Goal: Information Seeking & Learning: Learn about a topic

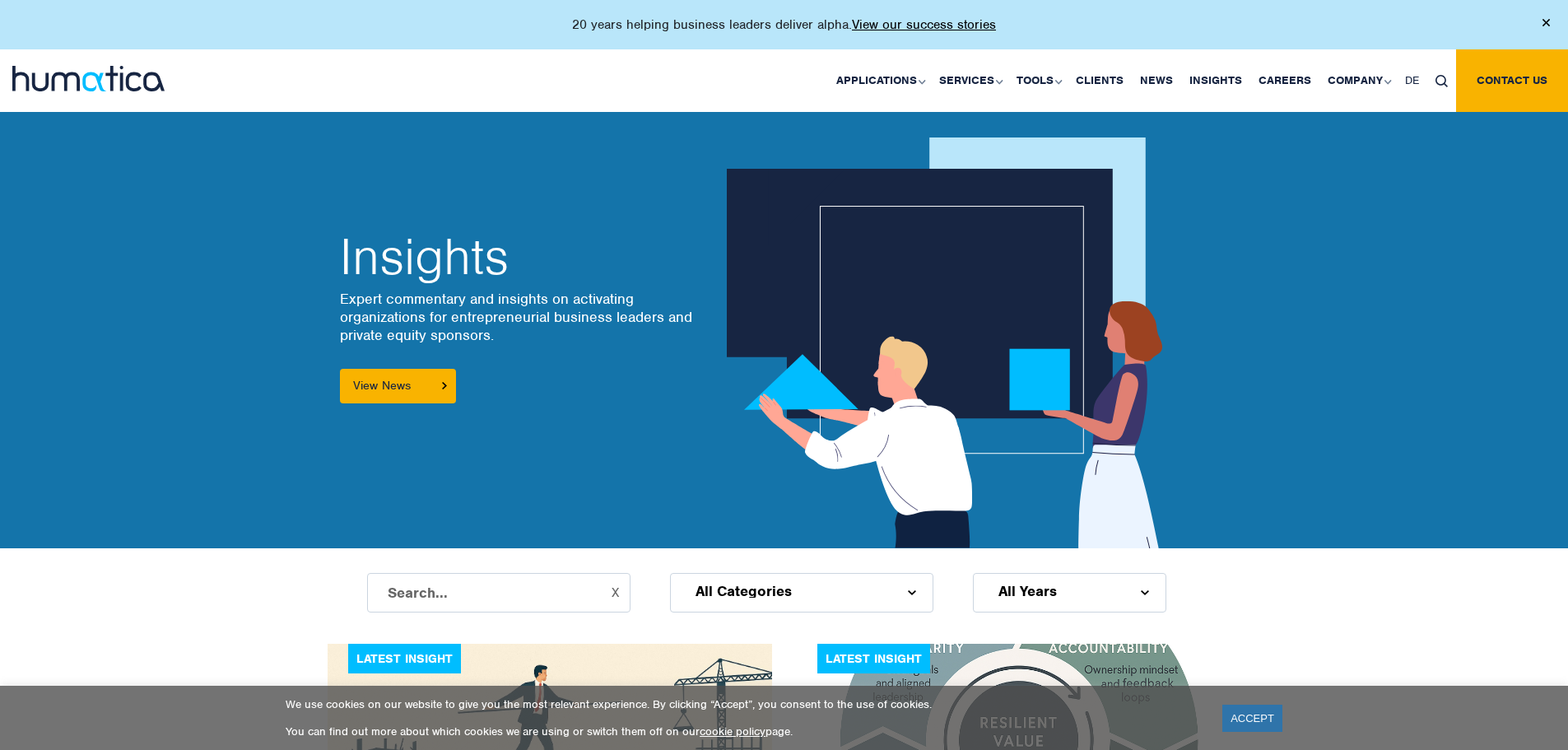
click at [613, 235] on h2 "Insights" at bounding box center [517, 256] width 354 height 50
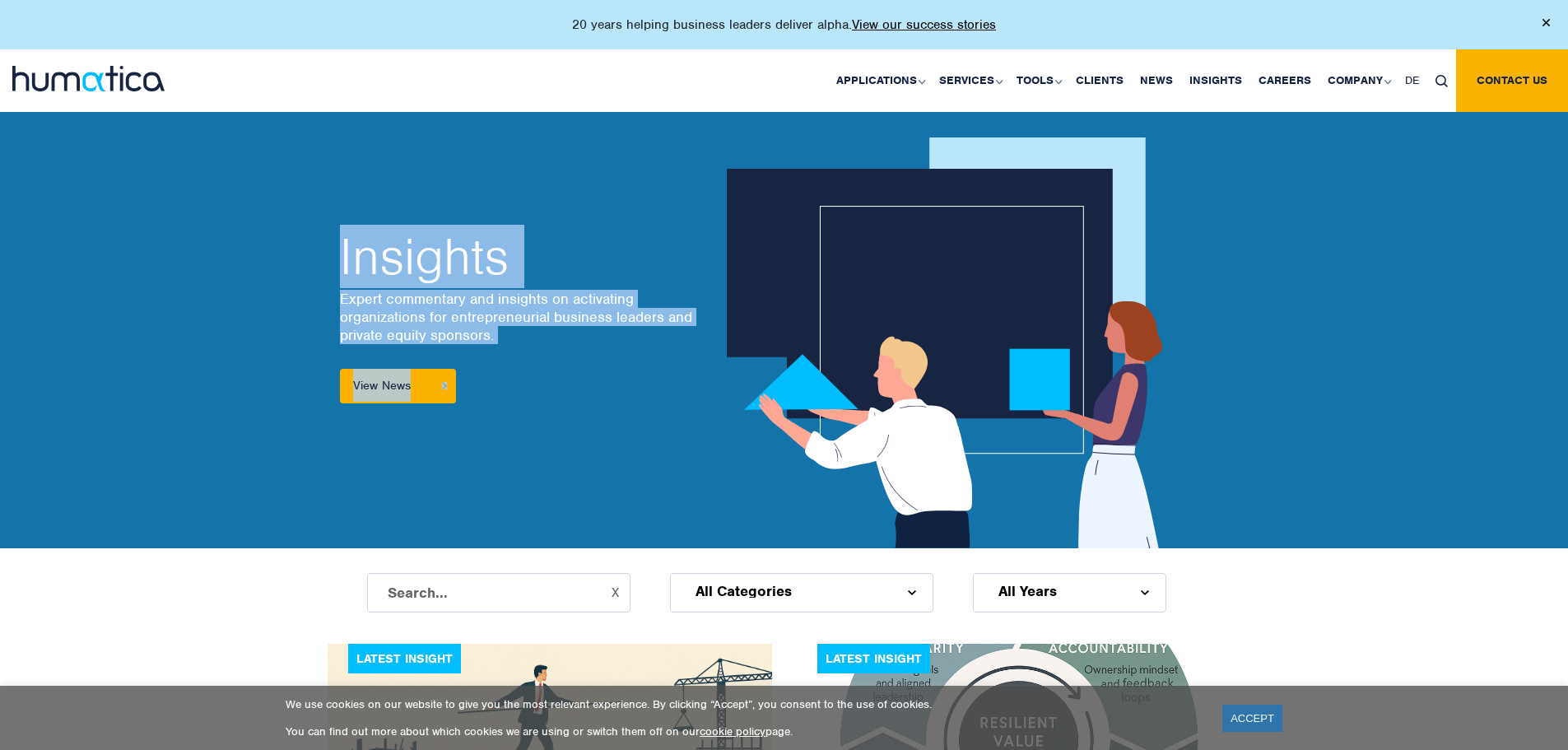
drag, startPoint x: 614, startPoint y: 398, endPoint x: 244, endPoint y: 190, distance: 424.5
click at [244, 190] on div "Insights Expert commentary and insights on activating organizations for entrepr…" at bounding box center [784, 305] width 1568 height 486
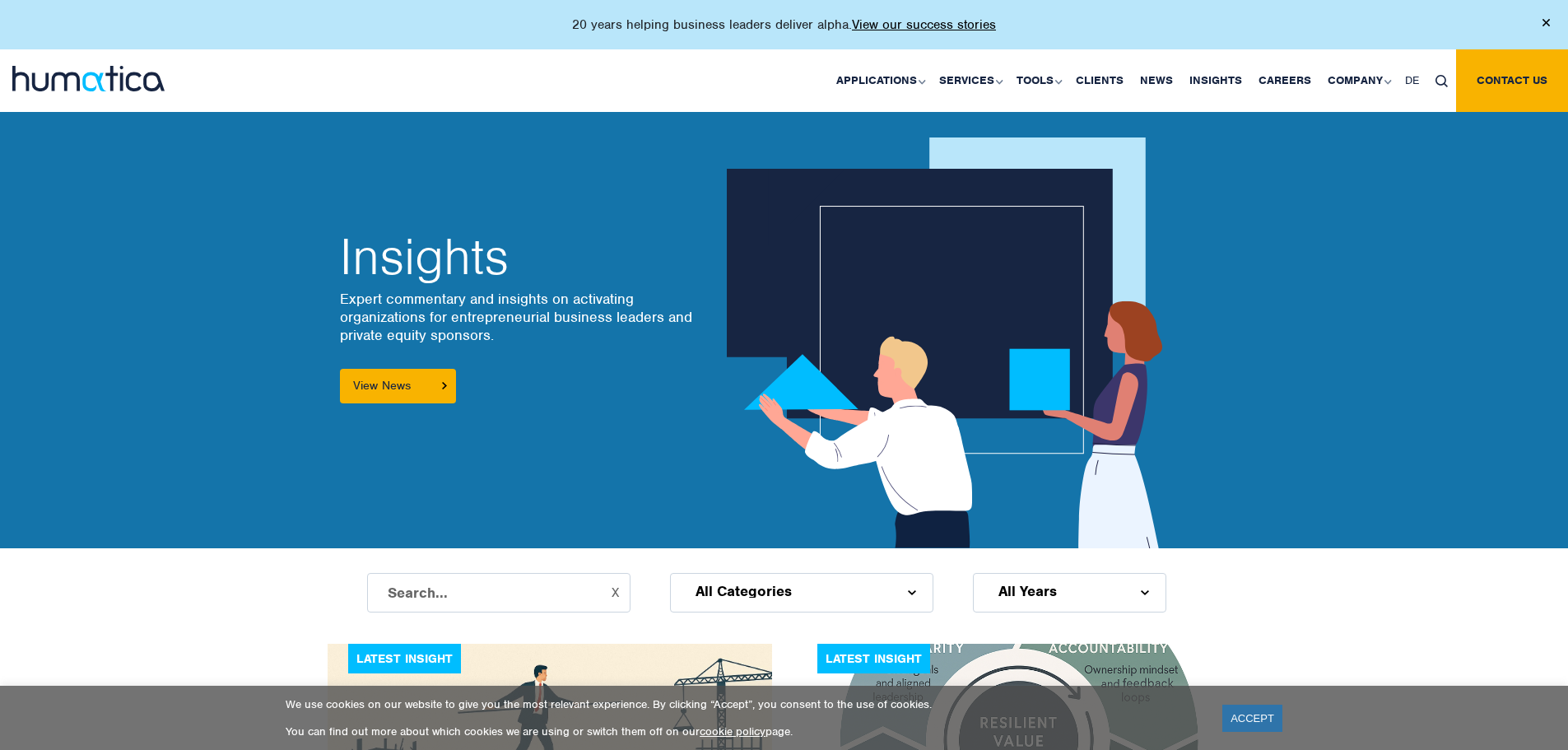
click at [244, 190] on div "Insights Expert commentary and insights on activating organizations for entrepr…" at bounding box center [784, 305] width 1568 height 486
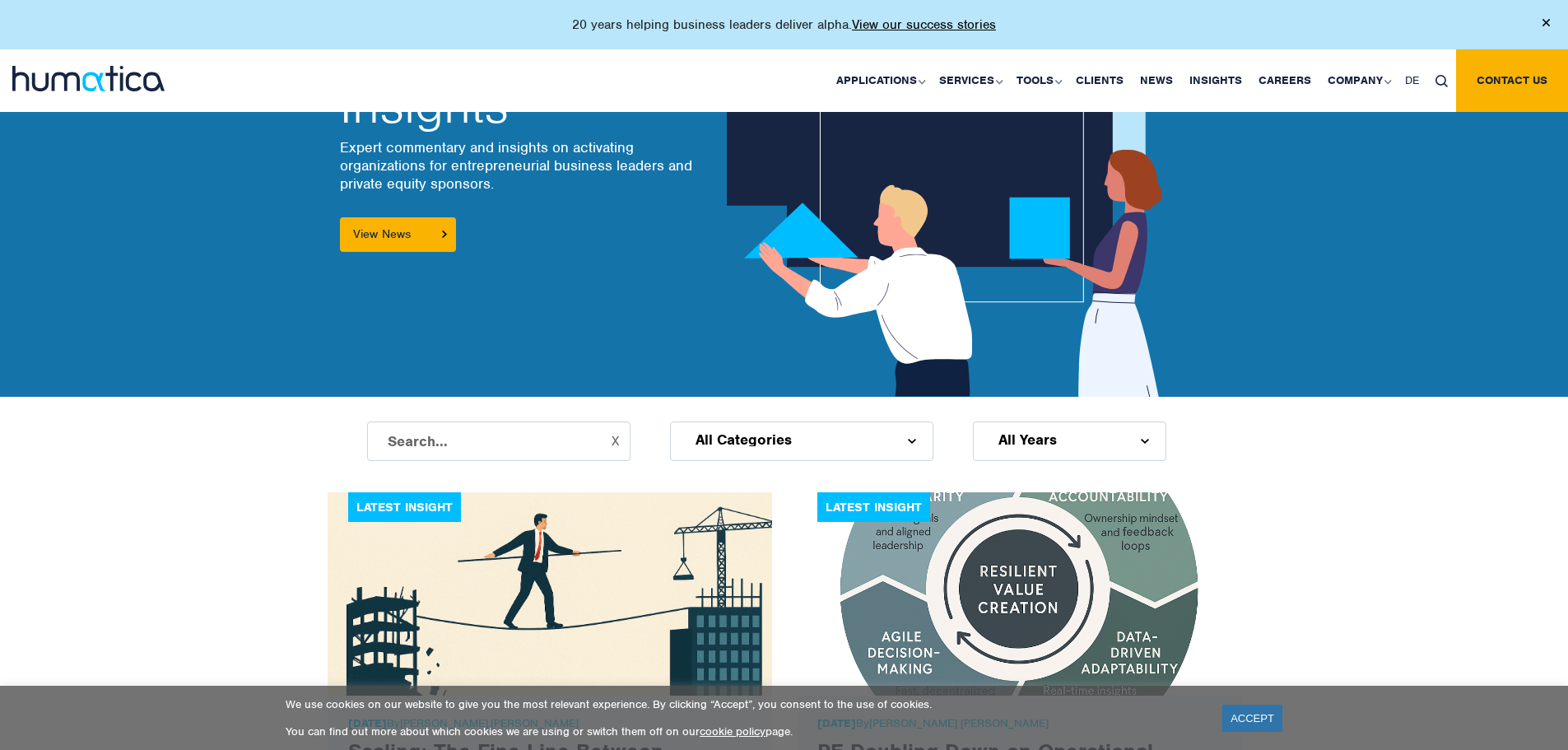
scroll to position [494, 0]
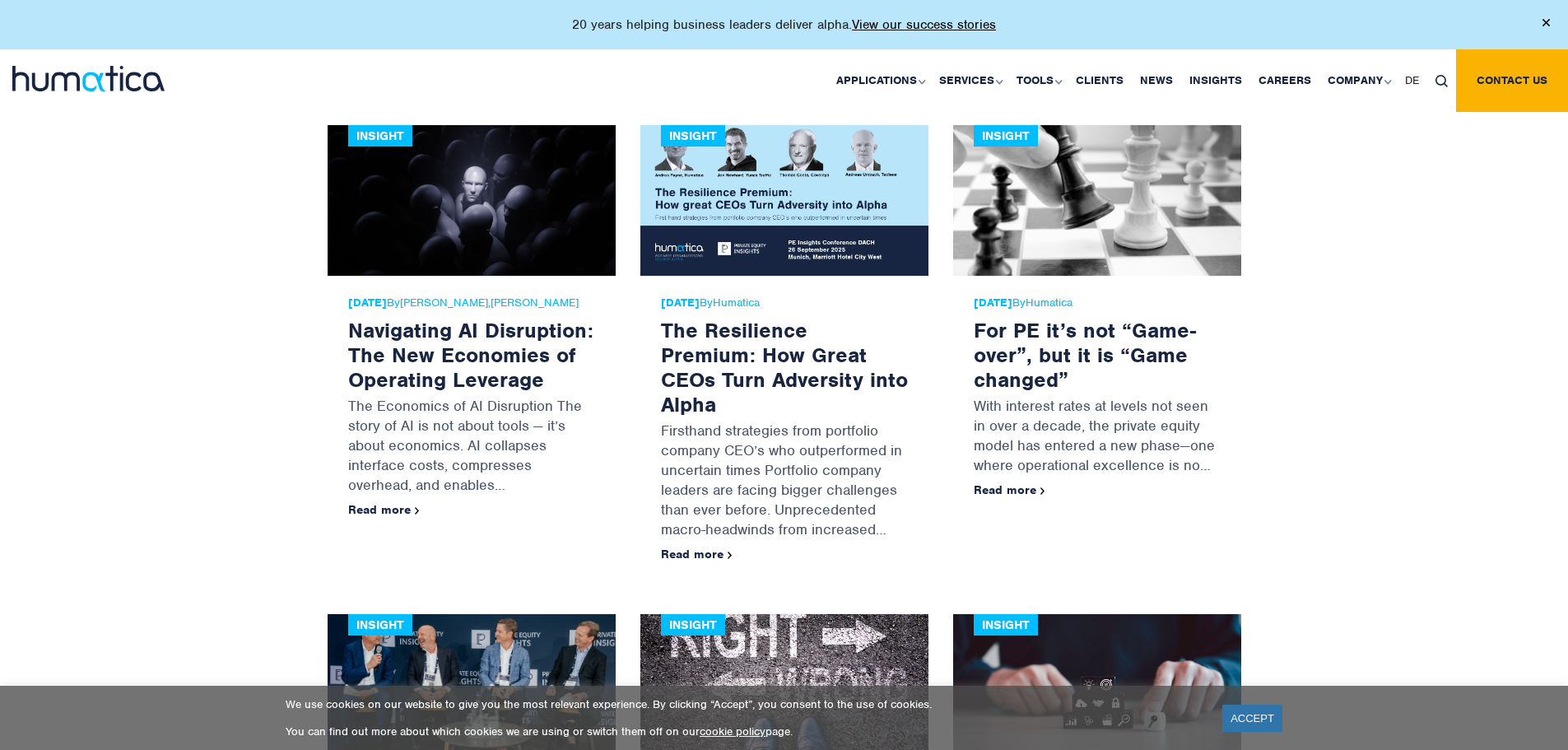
scroll to position [905, 0]
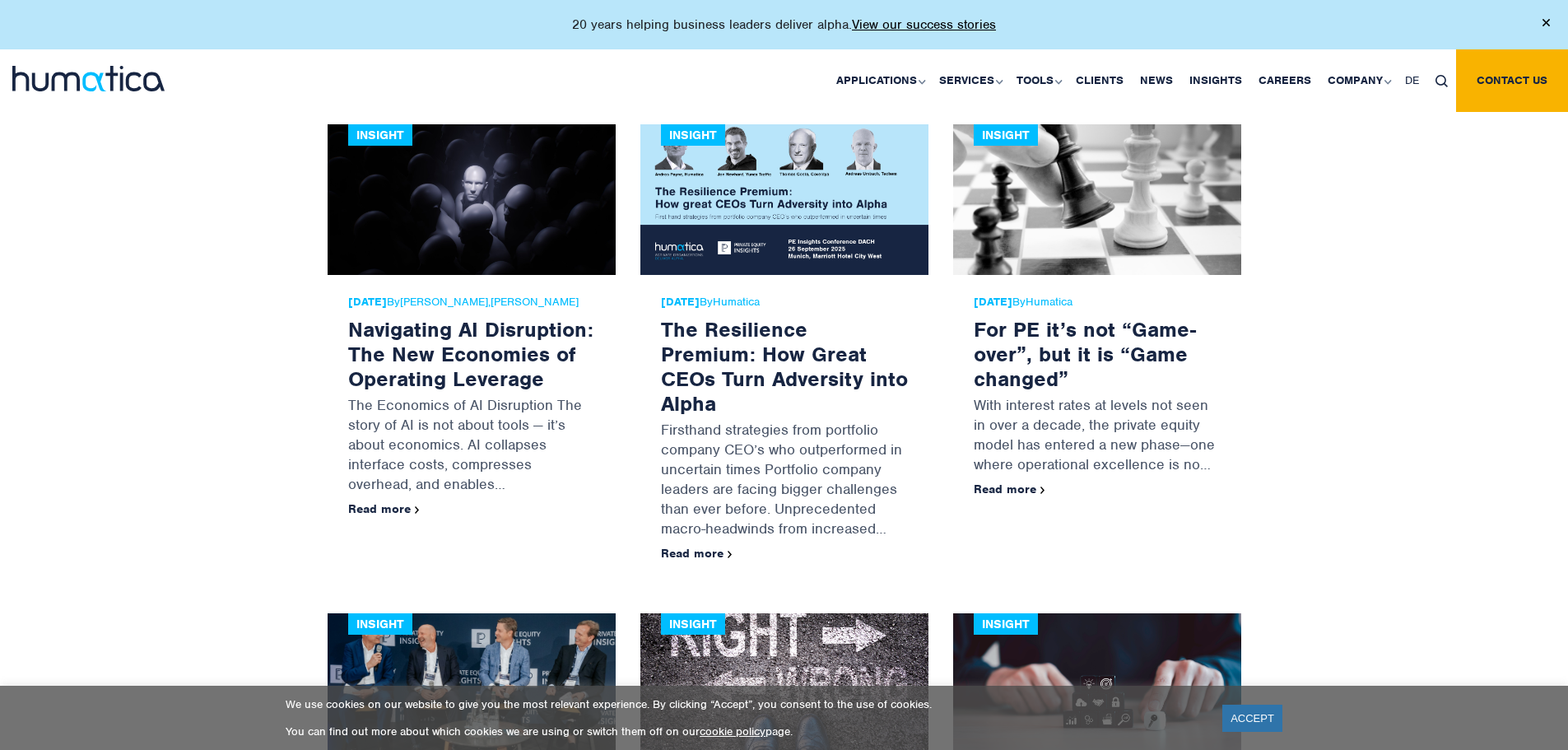
click at [513, 242] on img at bounding box center [472, 200] width 288 height 151
click at [481, 412] on p "The Economics of AI Disruption The story of AI is not about tools — it’s about …" at bounding box center [471, 446] width 247 height 111
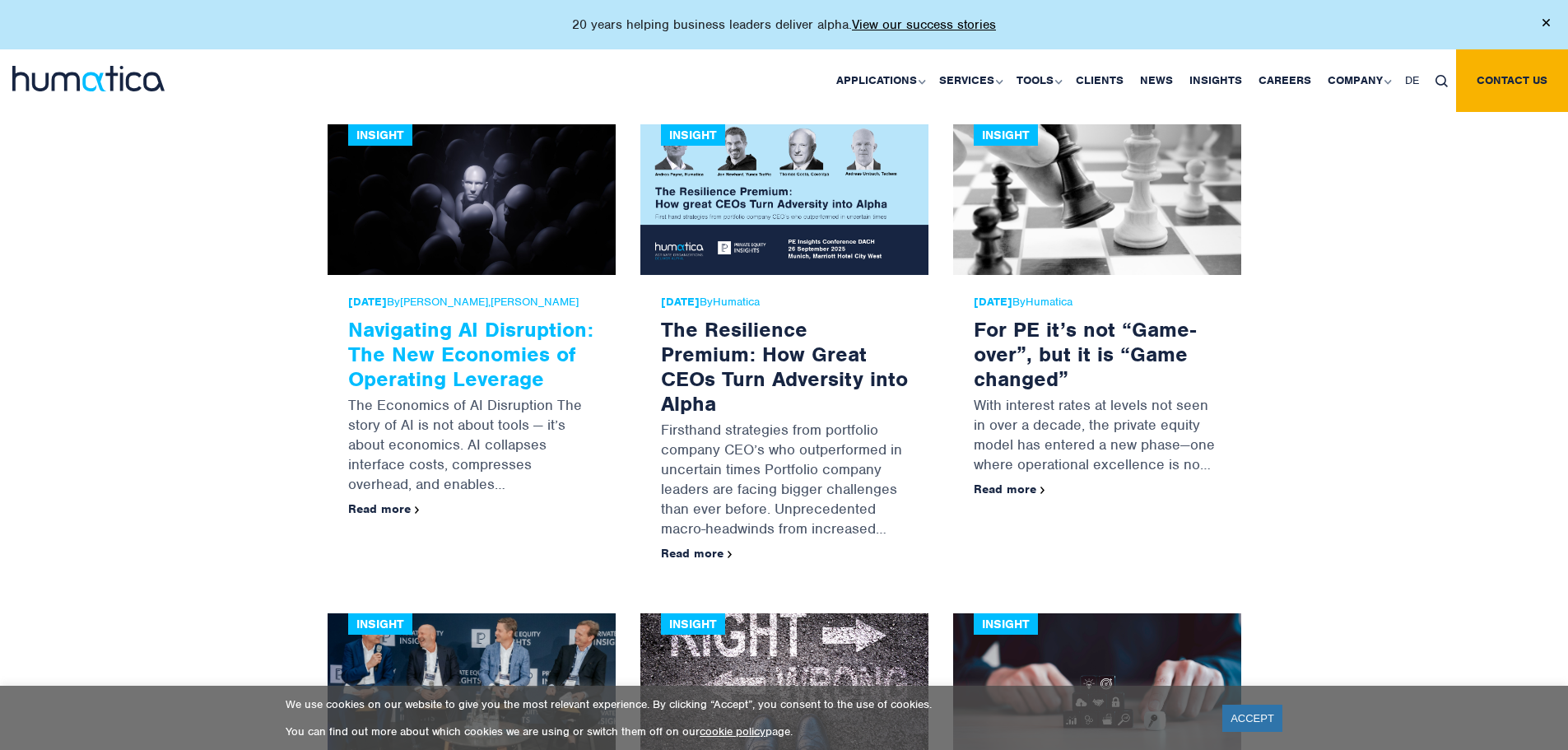
click at [474, 369] on link "Navigating AI Disruption: The New Economies of Operating Leverage" at bounding box center [470, 354] width 245 height 76
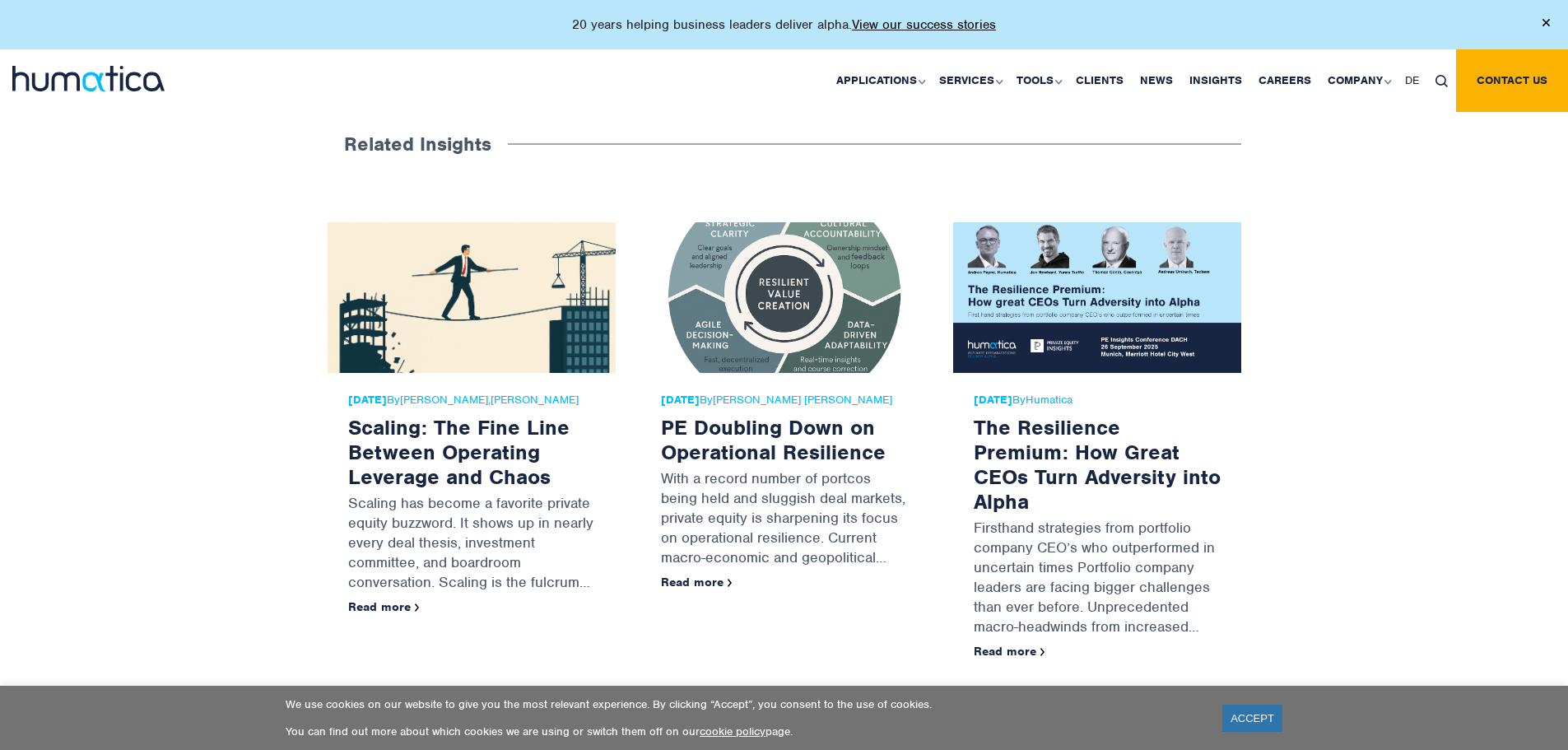
scroll to position [5104, 0]
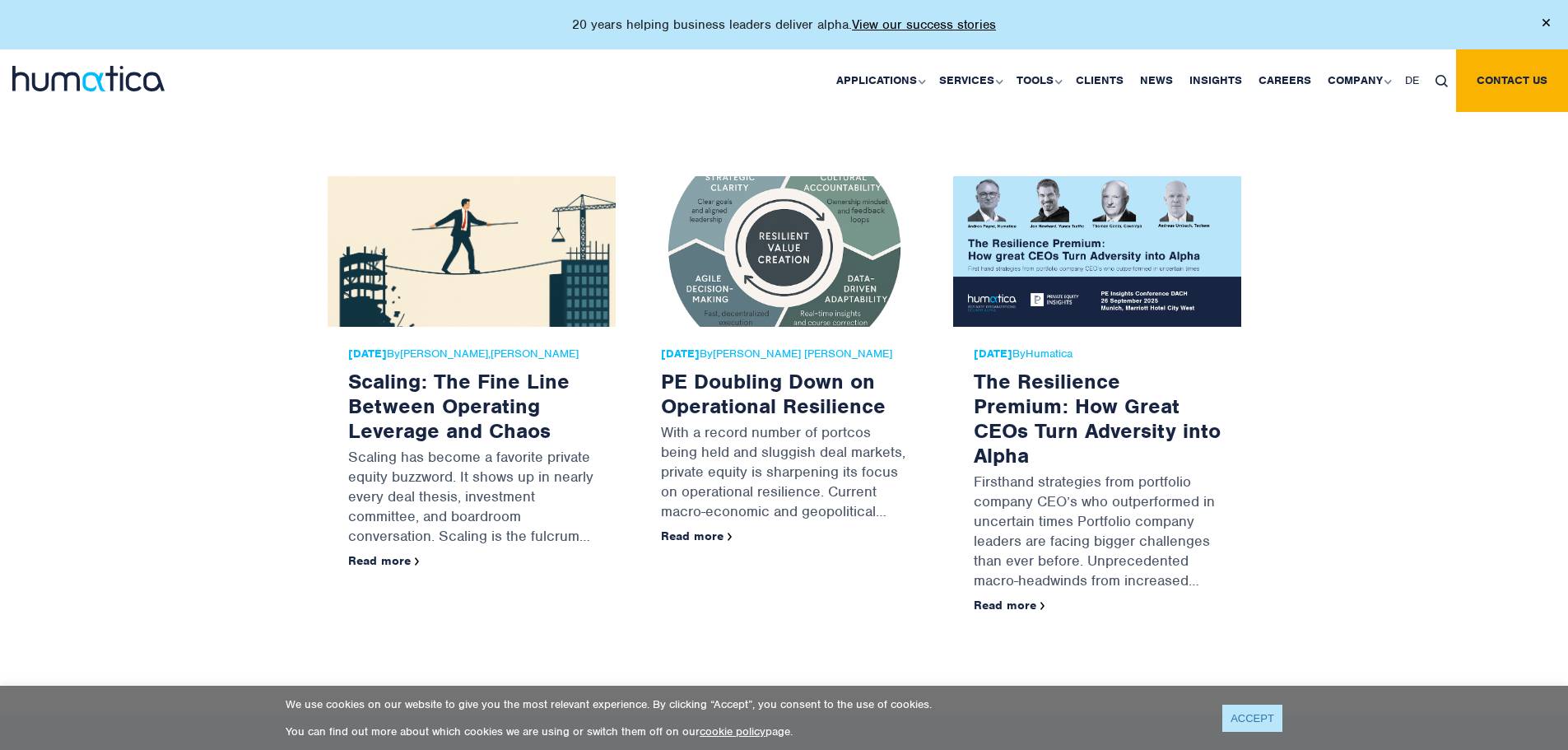
click at [1264, 723] on link "ACCEPT" at bounding box center [1252, 718] width 60 height 27
